Goal: Find specific page/section: Find specific page/section

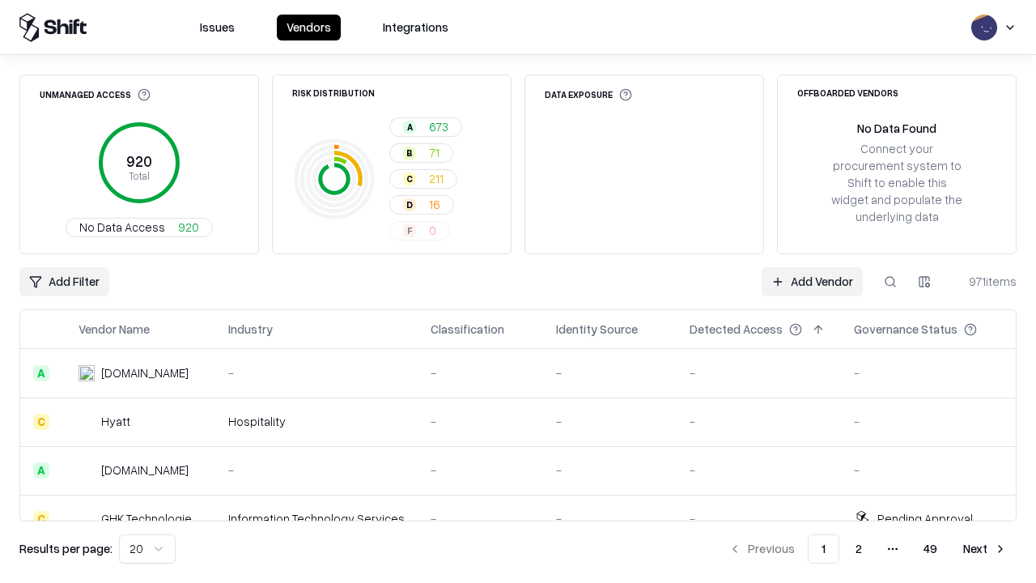
click at [518, 291] on div "Add Filter Add Vendor 971 items" at bounding box center [517, 281] width 997 height 29
click at [64, 282] on html "Issues Vendors Integrations Unmanaged Access 920 Total No Data Access 920 Risk …" at bounding box center [518, 291] width 1036 height 583
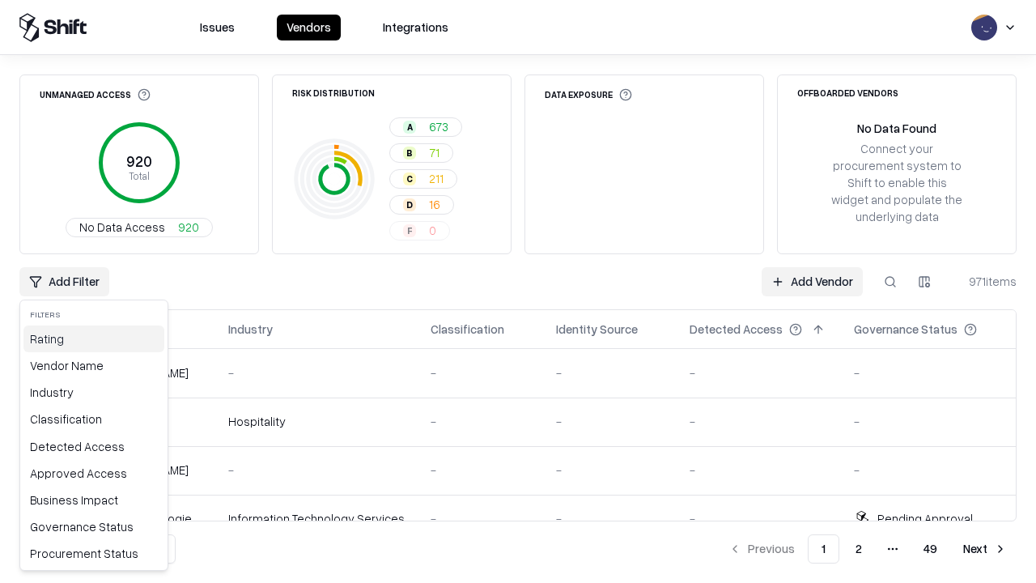
click at [94, 338] on div "Rating" at bounding box center [93, 338] width 141 height 27
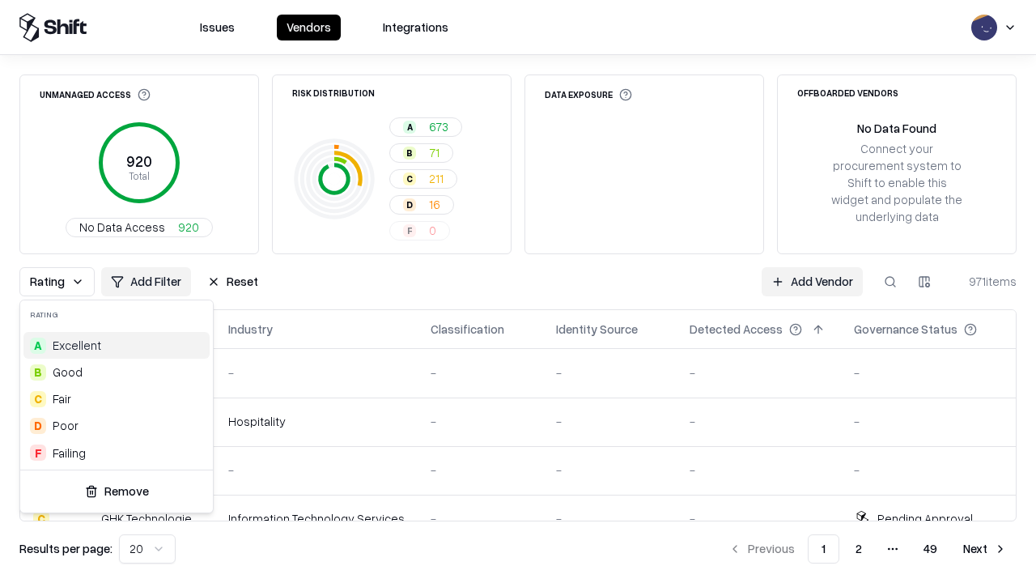
click at [518, 291] on html "Issues Vendors Integrations Unmanaged Access 920 Total No Data Access 920 Risk …" at bounding box center [518, 291] width 1036 height 583
click at [518, 291] on div "Rating Add Filter Reset Add Vendor 971 items" at bounding box center [517, 281] width 997 height 29
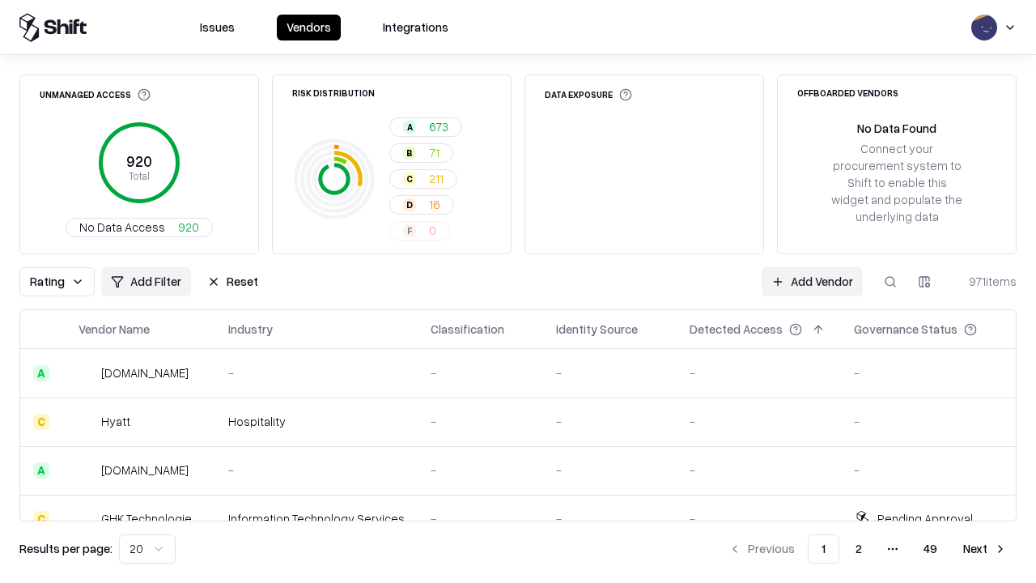
click at [232, 282] on button "Reset" at bounding box center [233, 281] width 70 height 29
click at [518, 291] on div "Add Filter Add Vendor 971 items" at bounding box center [517, 281] width 997 height 29
click at [64, 282] on html "Issues Vendors Integrations Unmanaged Access 920 Total No Data Access 920 Risk …" at bounding box center [518, 291] width 1036 height 583
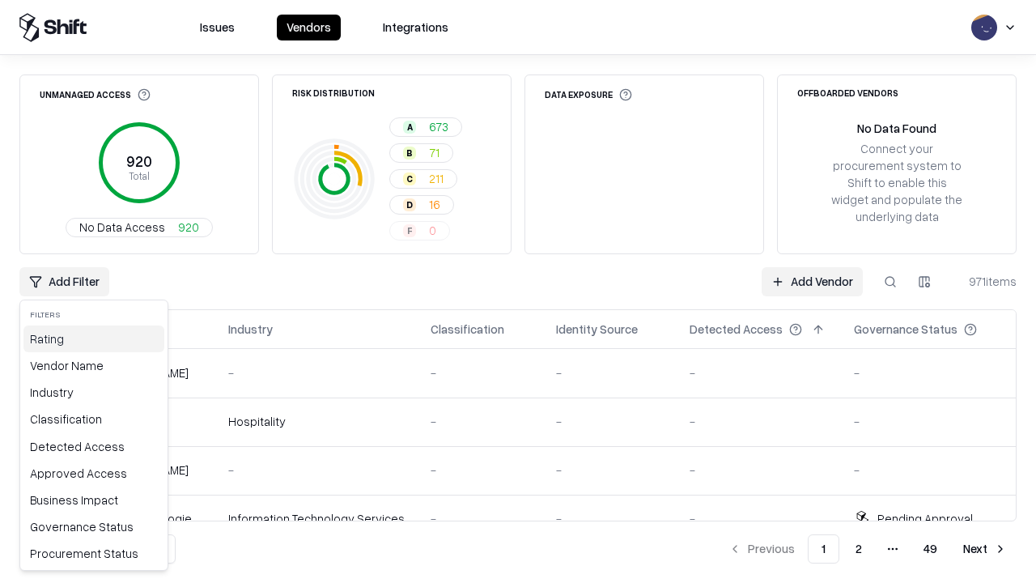
click at [94, 338] on div "Rating" at bounding box center [93, 338] width 141 height 27
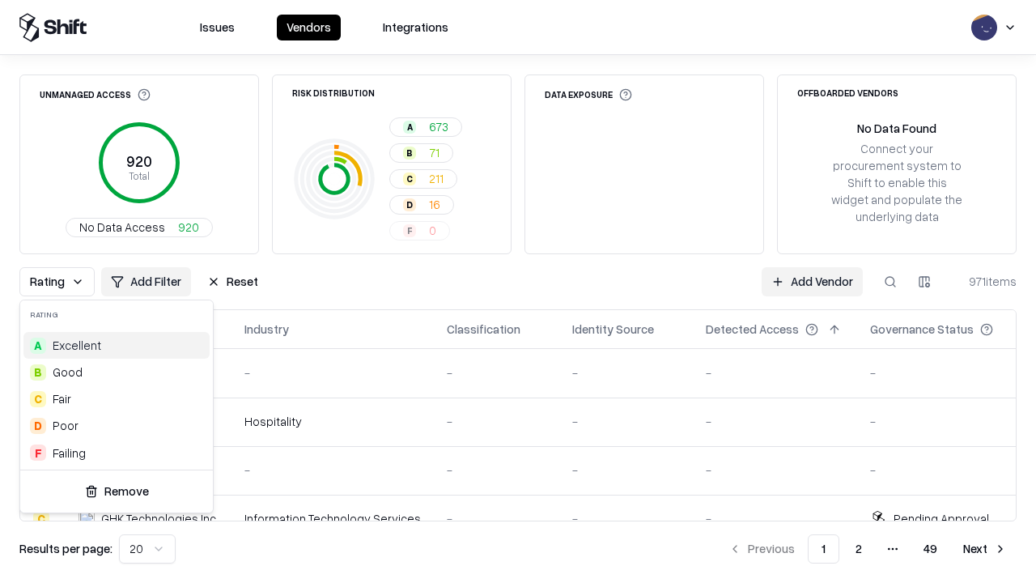
click at [117, 398] on div "C Fair" at bounding box center [116, 398] width 186 height 27
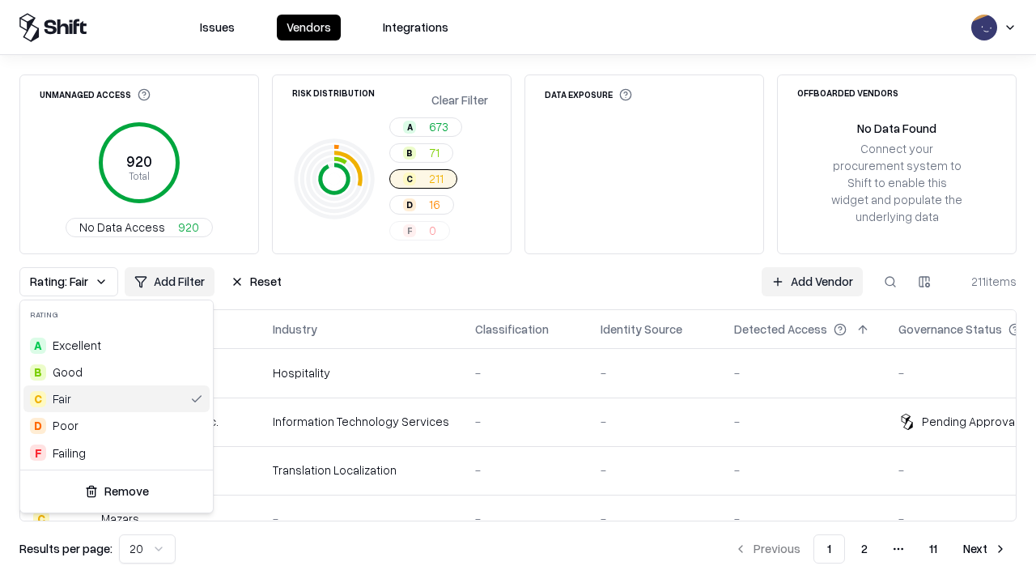
click at [518, 291] on html "Issues Vendors Integrations Unmanaged Access 920 Total No Data Access 920 Risk …" at bounding box center [518, 291] width 1036 height 583
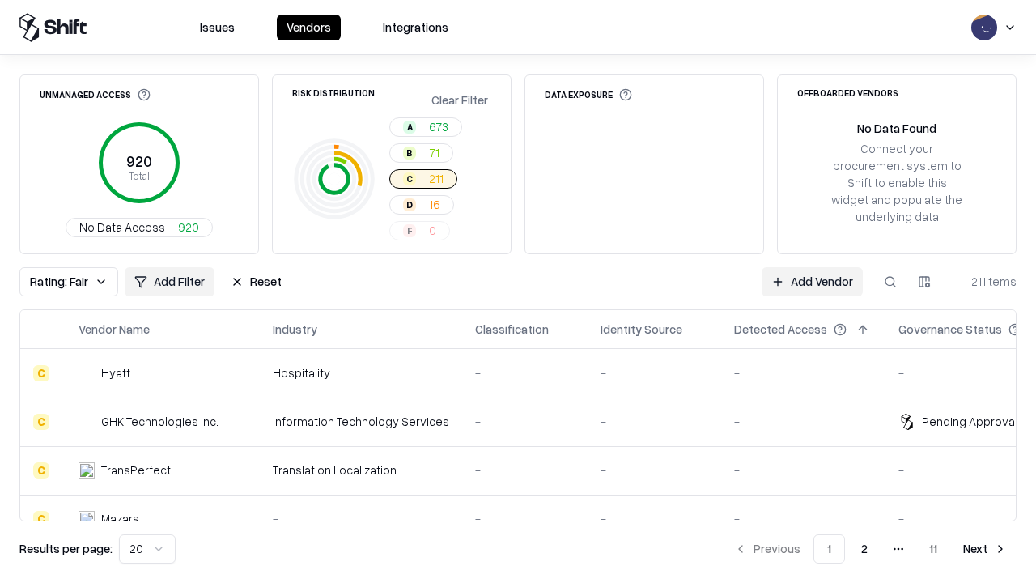
click at [518, 291] on div "Rating: Fair Add Filter Reset Add Vendor 211 items" at bounding box center [517, 281] width 997 height 29
click at [256, 282] on button "Reset" at bounding box center [256, 281] width 70 height 29
click at [518, 291] on div "Add Filter Add Vendor 211 items" at bounding box center [517, 281] width 997 height 29
click at [64, 282] on html "Issues Vendors Integrations Unmanaged Access 920 Total No Data Access 920 Risk …" at bounding box center [518, 291] width 1036 height 583
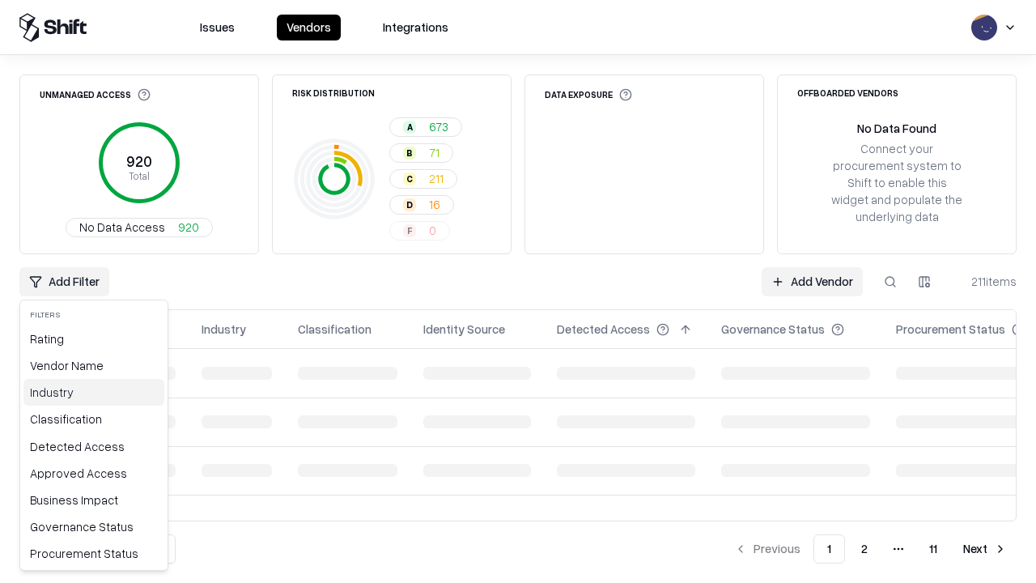
click at [94, 392] on div "Industry" at bounding box center [93, 392] width 141 height 27
